Goal: Task Accomplishment & Management: Manage account settings

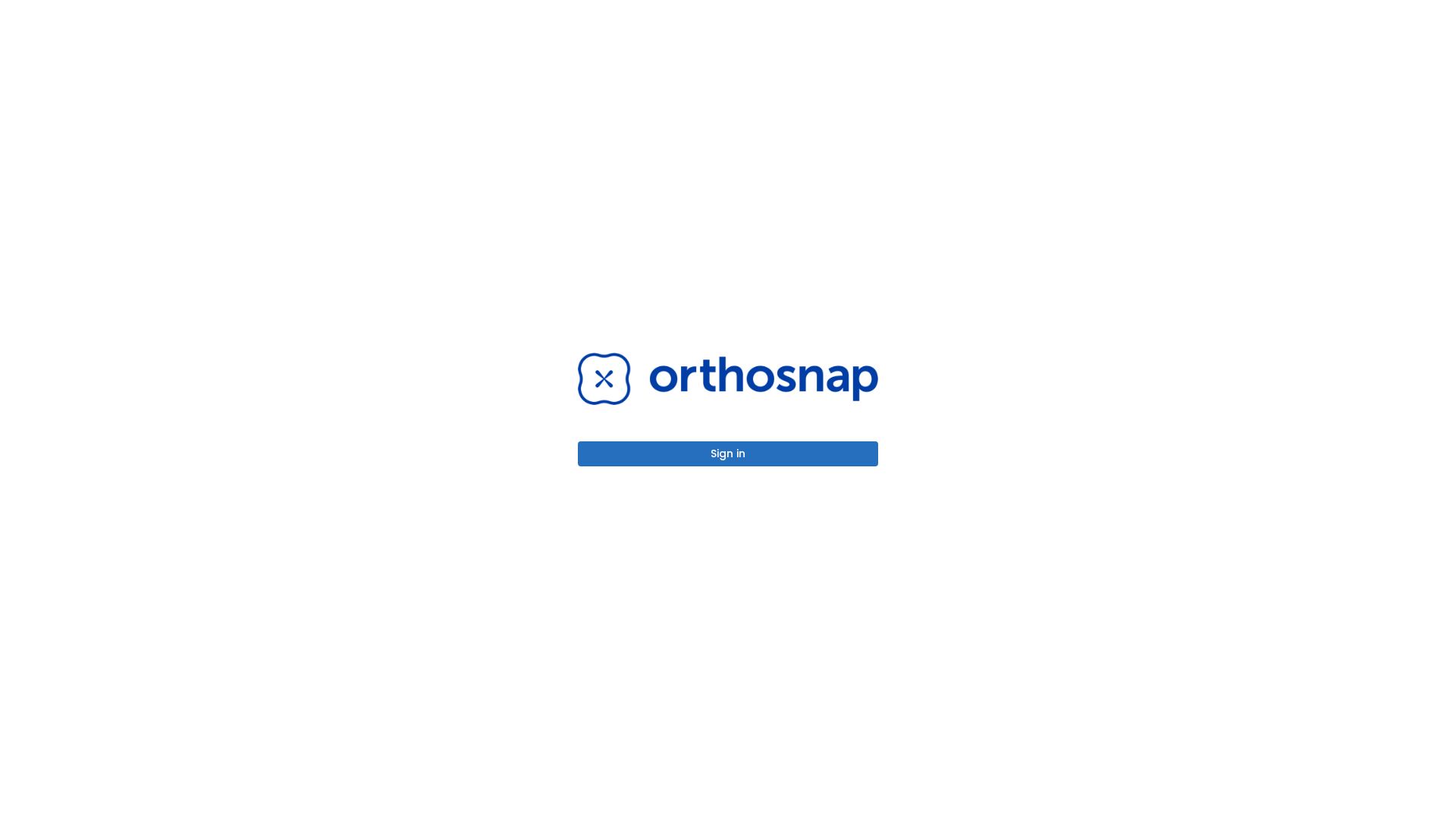
click at [728, 454] on button "Sign in" at bounding box center [727, 454] width 300 height 25
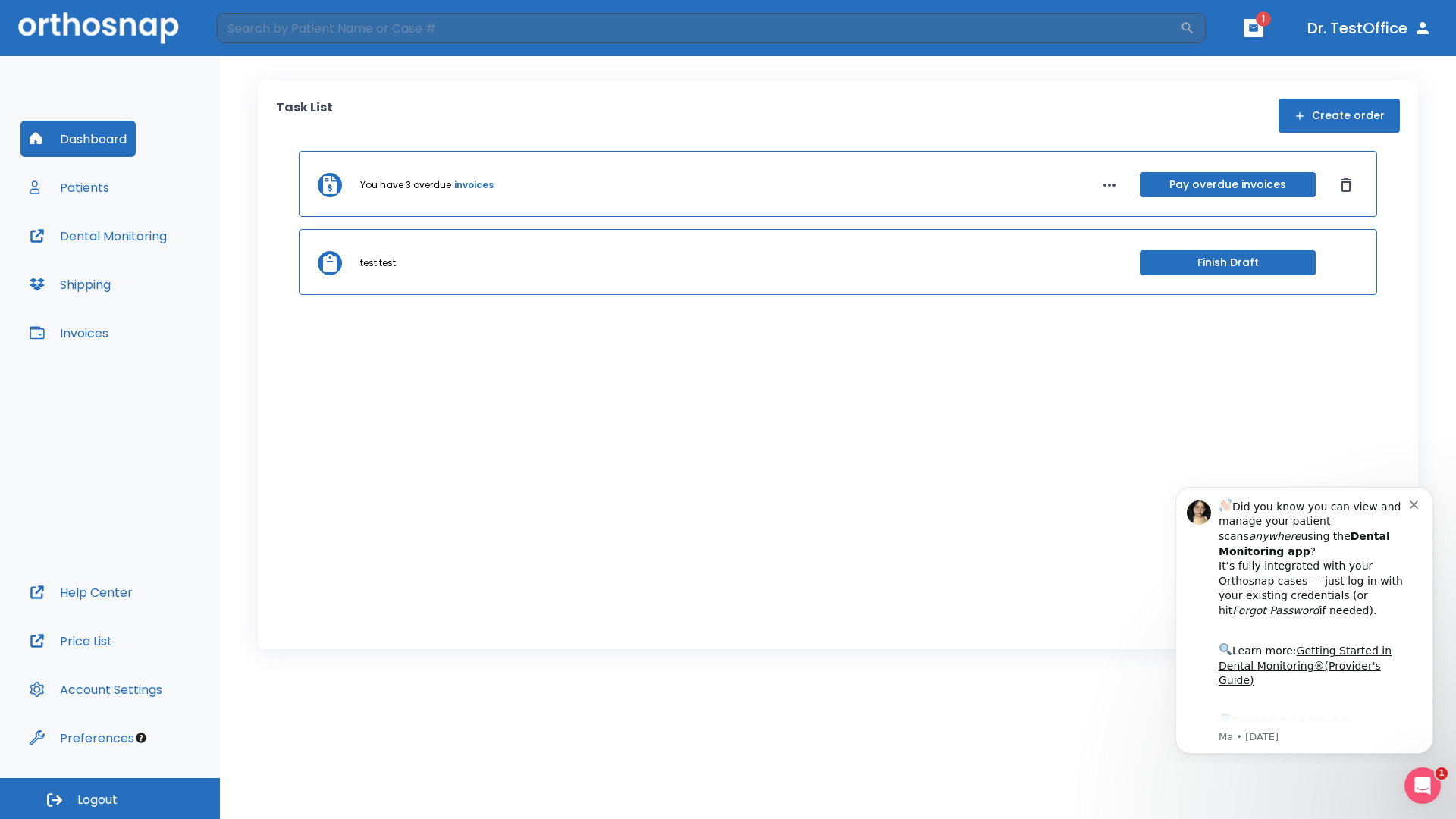
click at [110, 799] on span "Logout" at bounding box center [97, 800] width 40 height 16
